Goal: Information Seeking & Learning: Learn about a topic

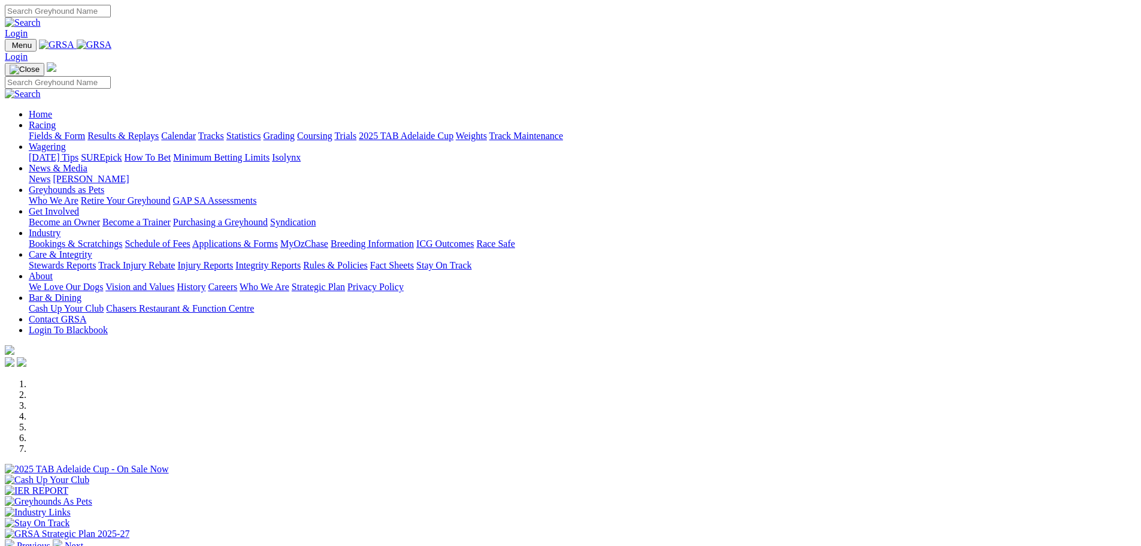
click at [85, 131] on link "Fields & Form" at bounding box center [57, 136] width 56 height 10
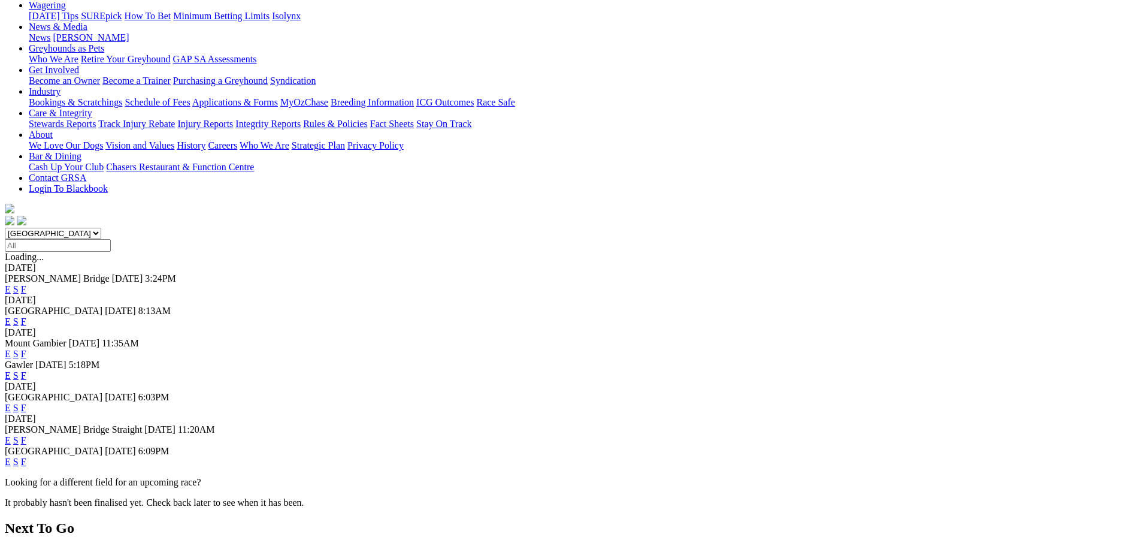
scroll to position [180, 0]
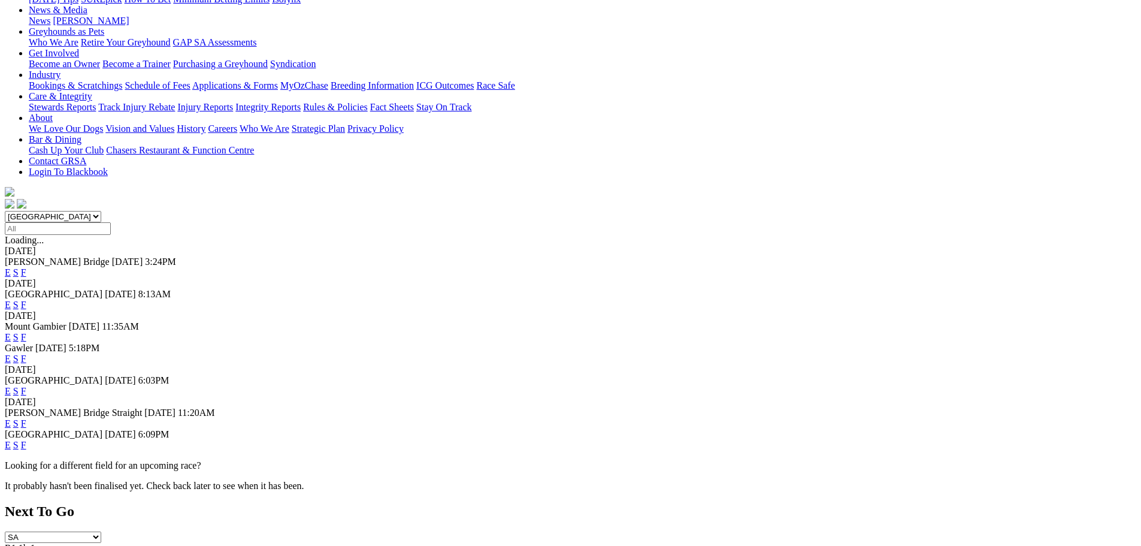
click at [26, 440] on link "F" at bounding box center [23, 445] width 5 height 10
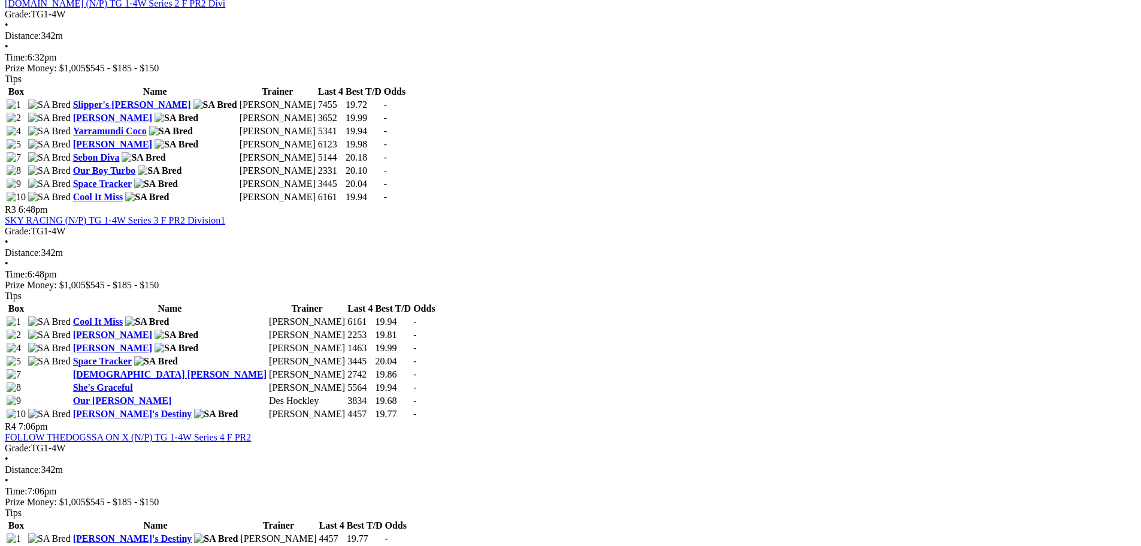
scroll to position [779, 0]
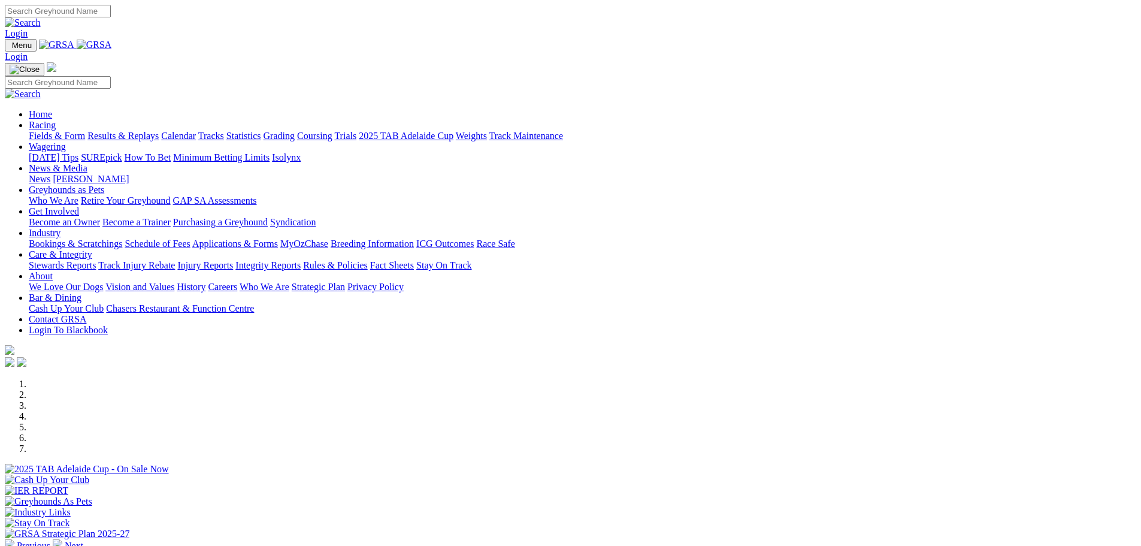
click at [85, 131] on link "Fields & Form" at bounding box center [57, 136] width 56 height 10
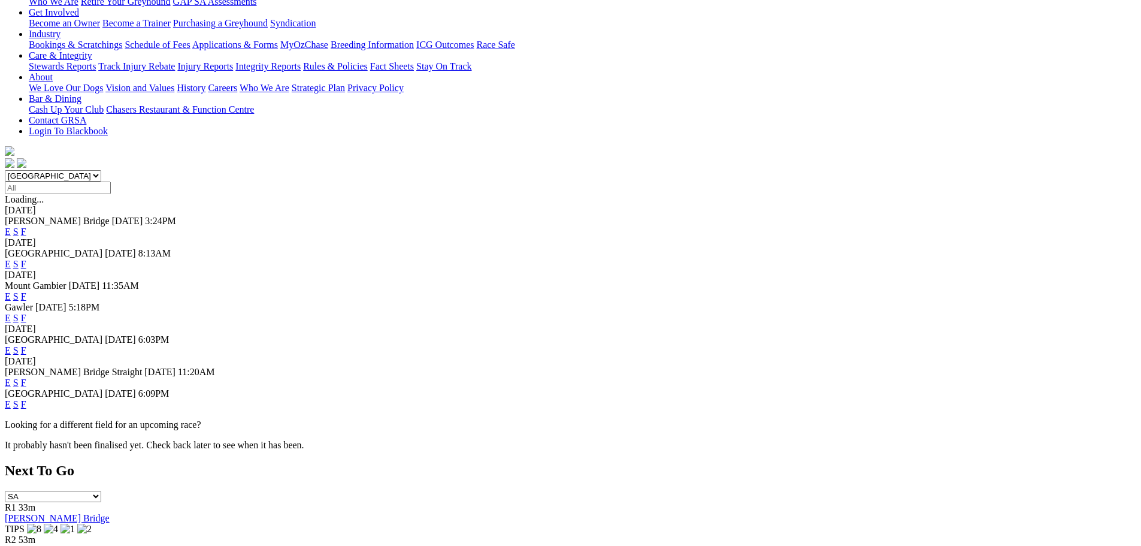
scroll to position [240, 0]
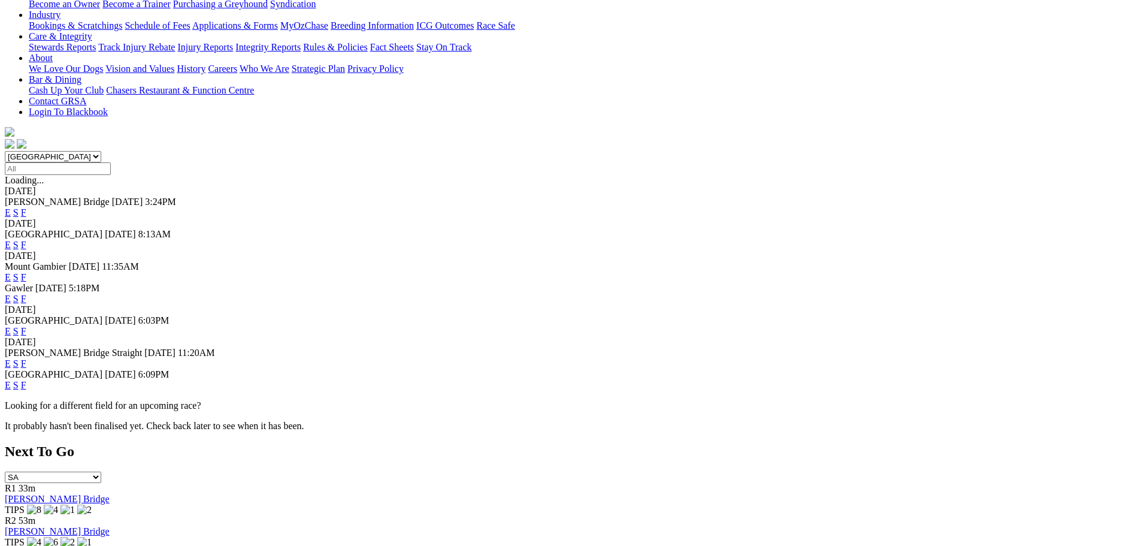
click at [26, 358] on link "F" at bounding box center [23, 363] width 5 height 10
